Goal: Transaction & Acquisition: Purchase product/service

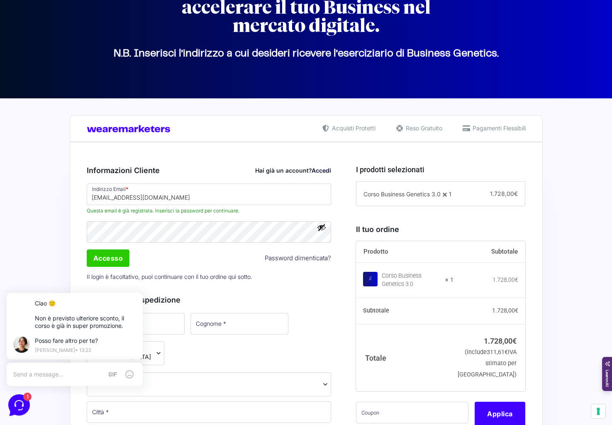
scroll to position [88, 0]
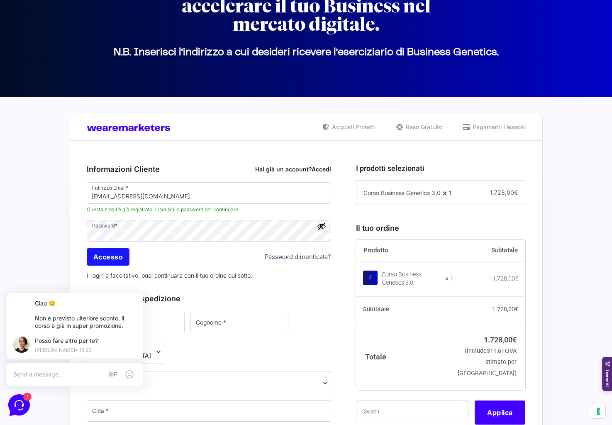
click at [114, 259] on input "Accesso" at bounding box center [108, 256] width 43 height 17
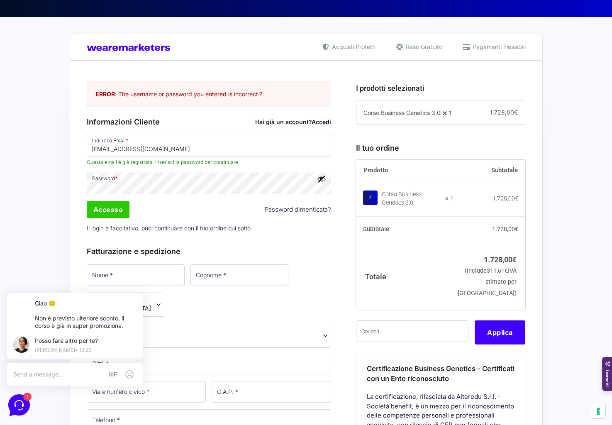
scroll to position [176, 0]
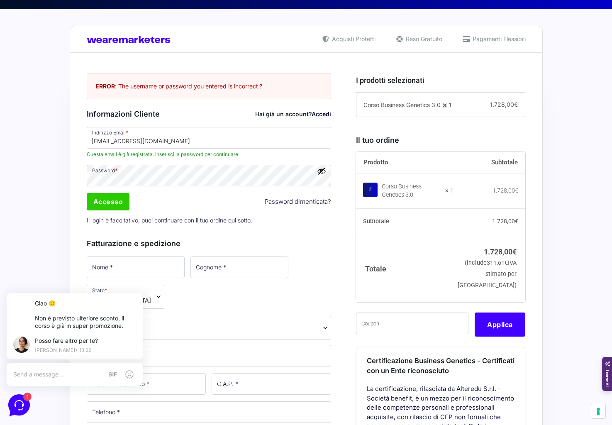
click at [320, 114] on link "Accedi" at bounding box center [322, 113] width 20 height 7
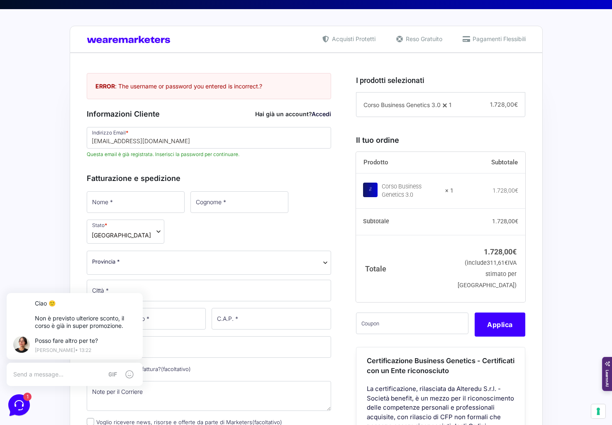
click at [320, 114] on link "Accedi" at bounding box center [322, 113] width 20 height 7
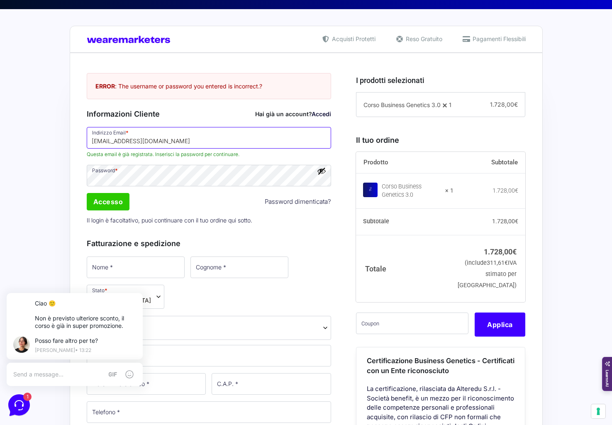
click at [293, 138] on input "[EMAIL_ADDRESS][DOMAIN_NAME]" at bounding box center [209, 138] width 245 height 22
click at [286, 200] on link "Password dimenticata?" at bounding box center [298, 202] width 66 height 10
